Goal: Transaction & Acquisition: Subscribe to service/newsletter

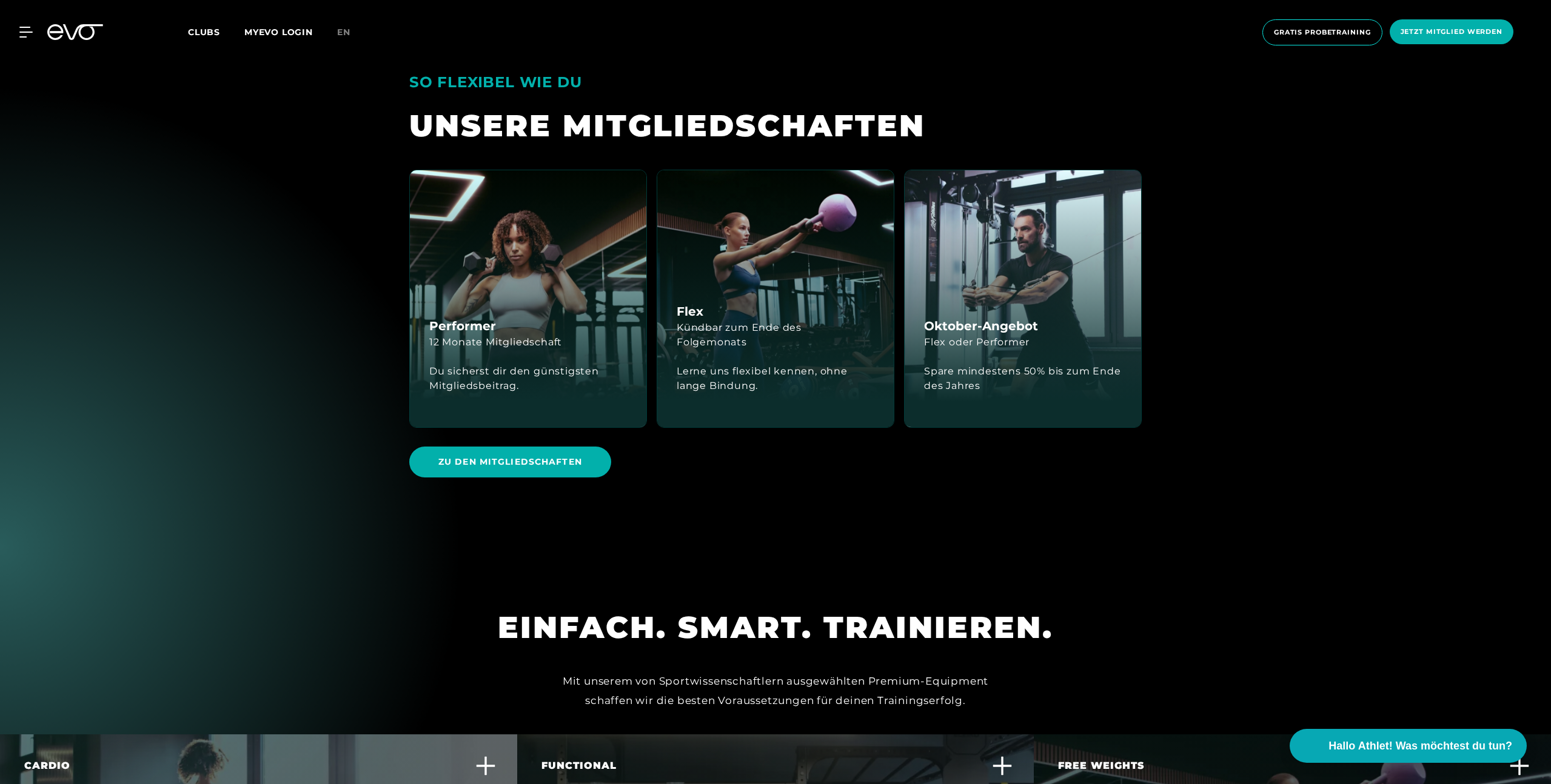
scroll to position [3428, 0]
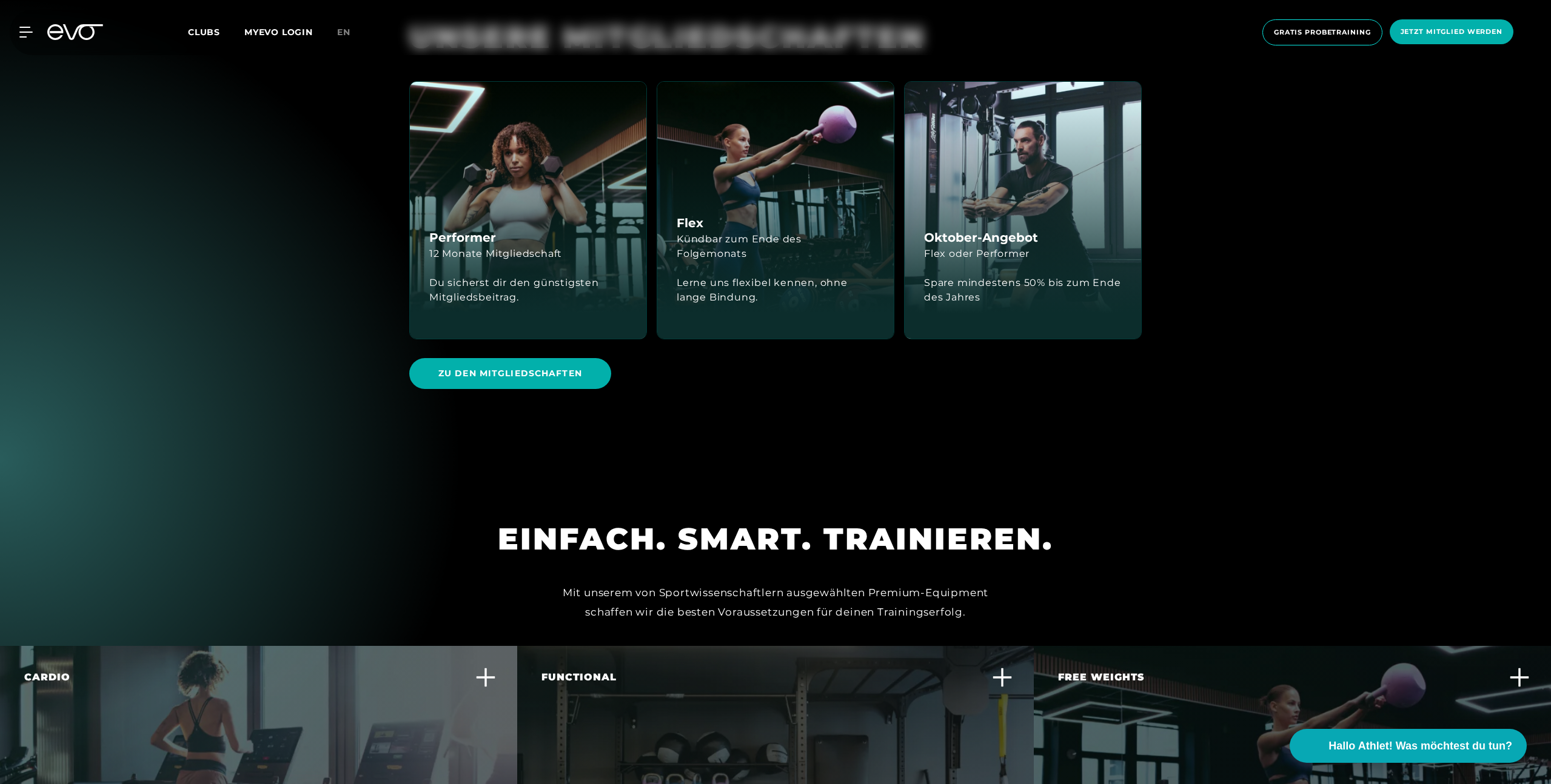
click at [997, 247] on div "Flex oder Performer" at bounding box center [976, 254] width 105 height 14
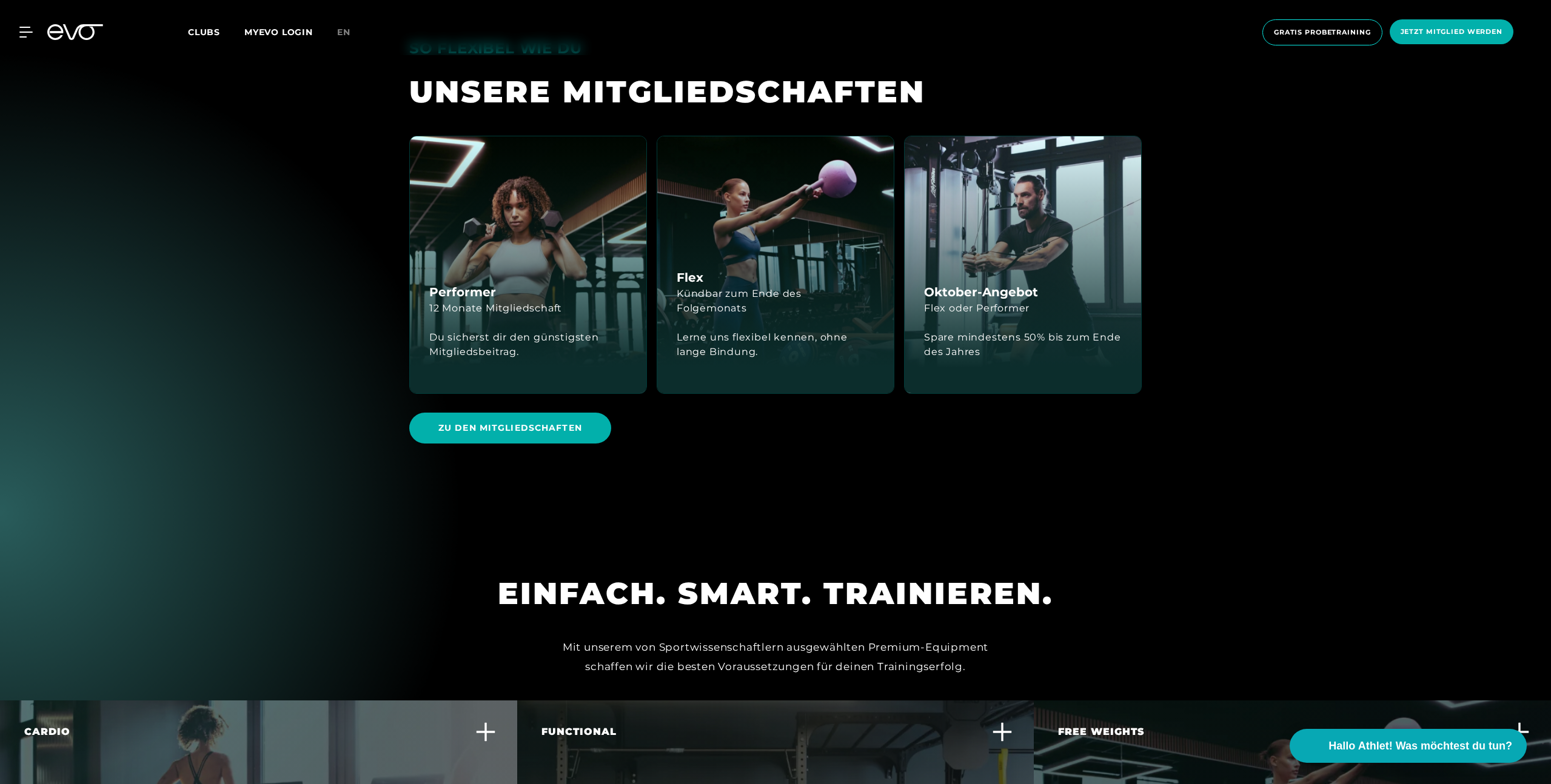
scroll to position [3348, 0]
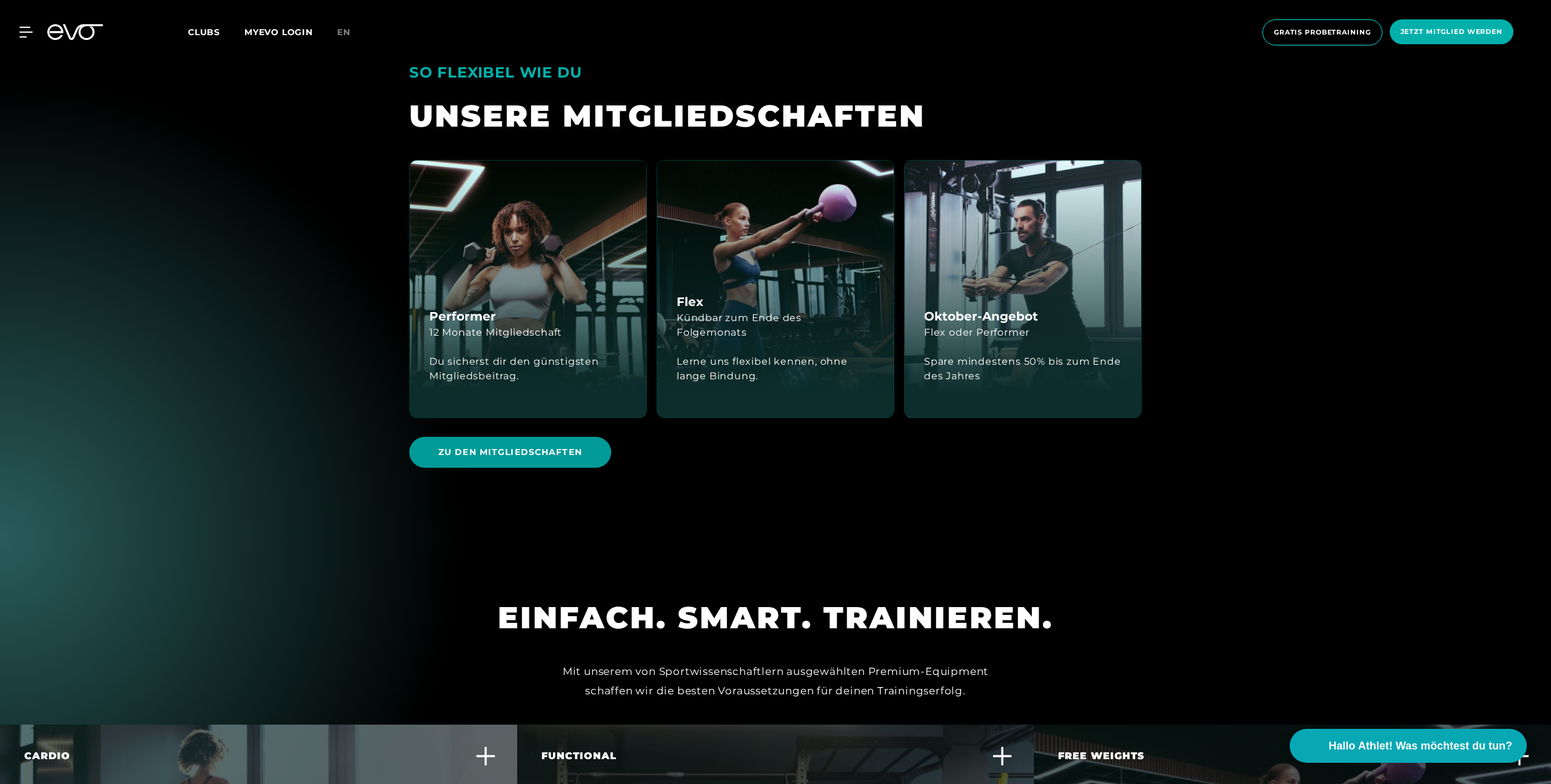
click at [560, 446] on span "Zu den Mitgliedschaften" at bounding box center [510, 452] width 143 height 13
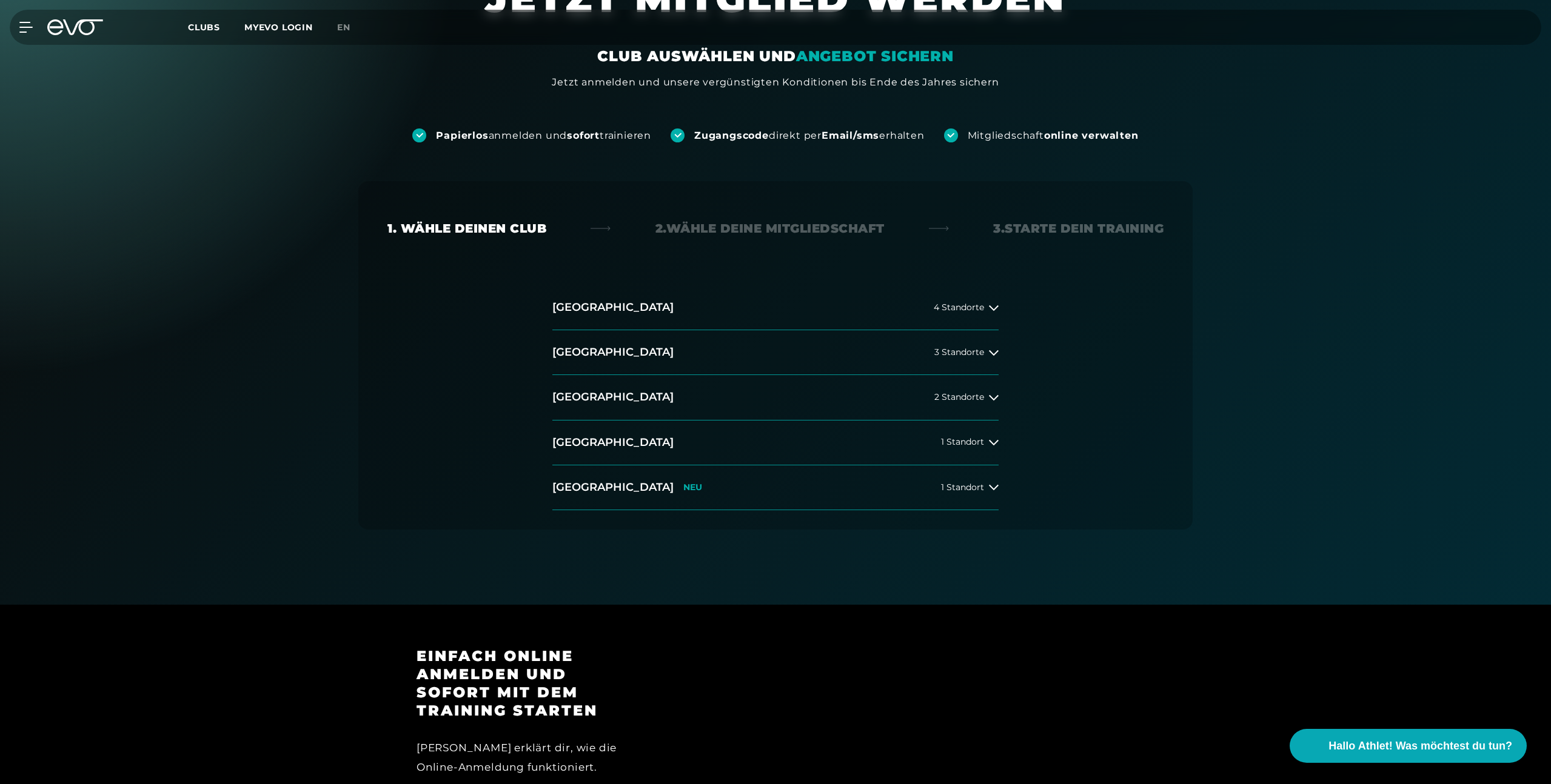
scroll to position [88, 0]
